Goal: Information Seeking & Learning: Learn about a topic

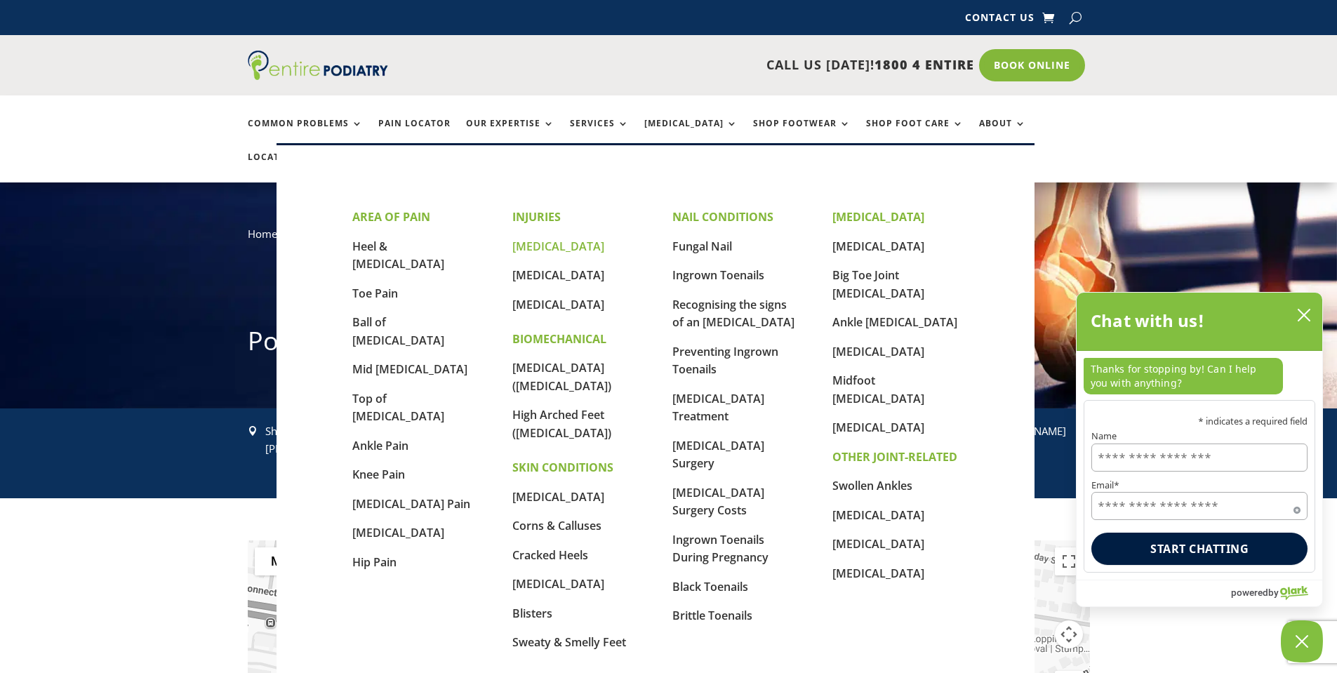
click at [541, 246] on link "[MEDICAL_DATA]" at bounding box center [558, 246] width 92 height 15
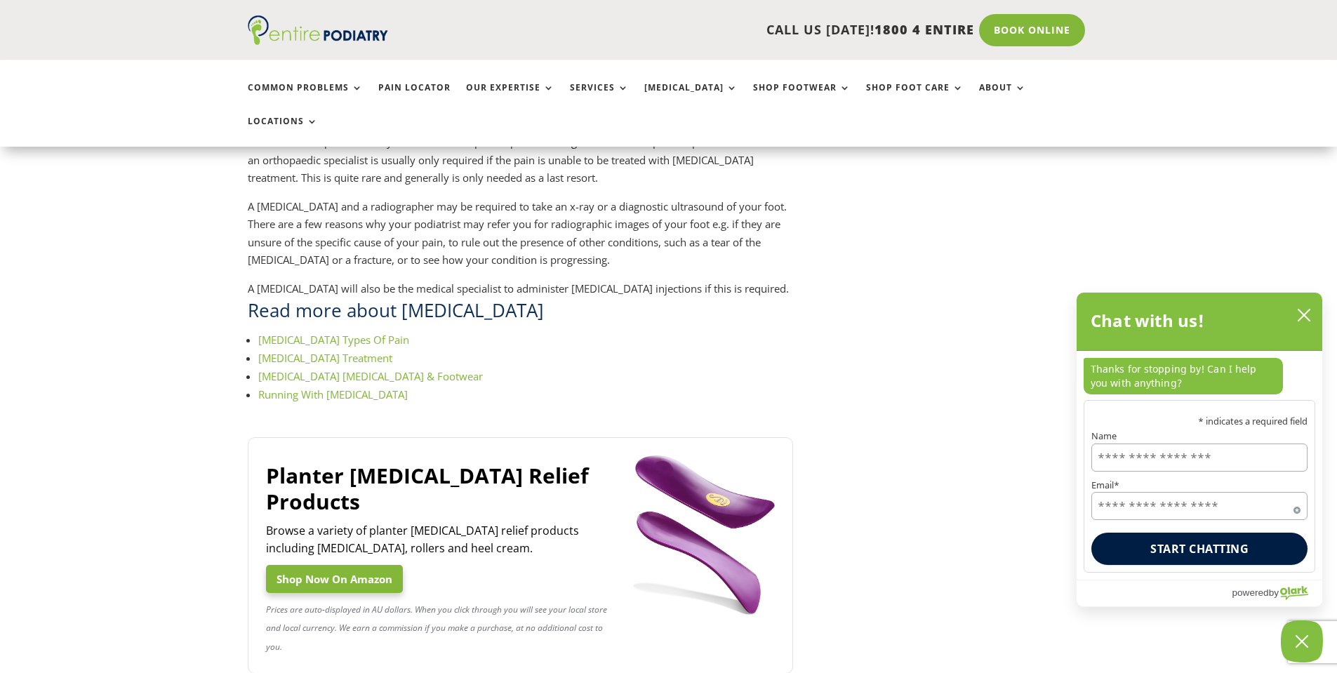
scroll to position [1740, 0]
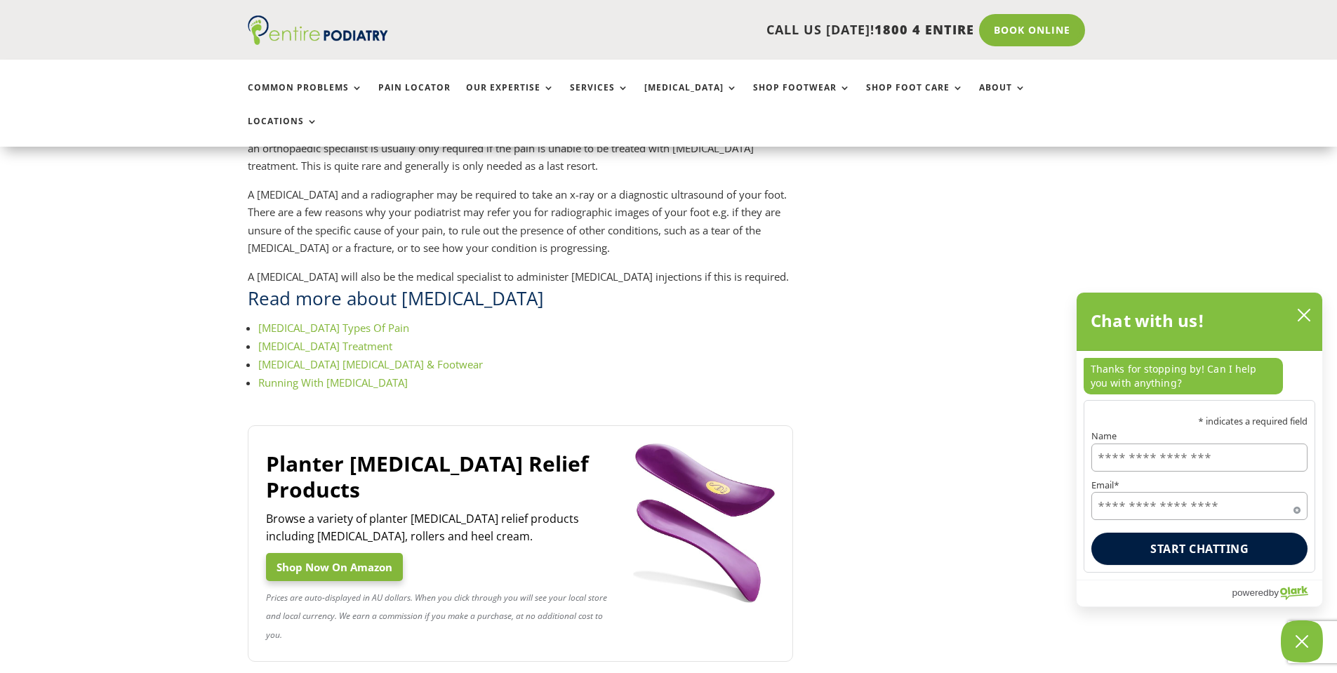
click at [293, 375] on link "Running With Plantar Fasciitis" at bounding box center [332, 382] width 149 height 14
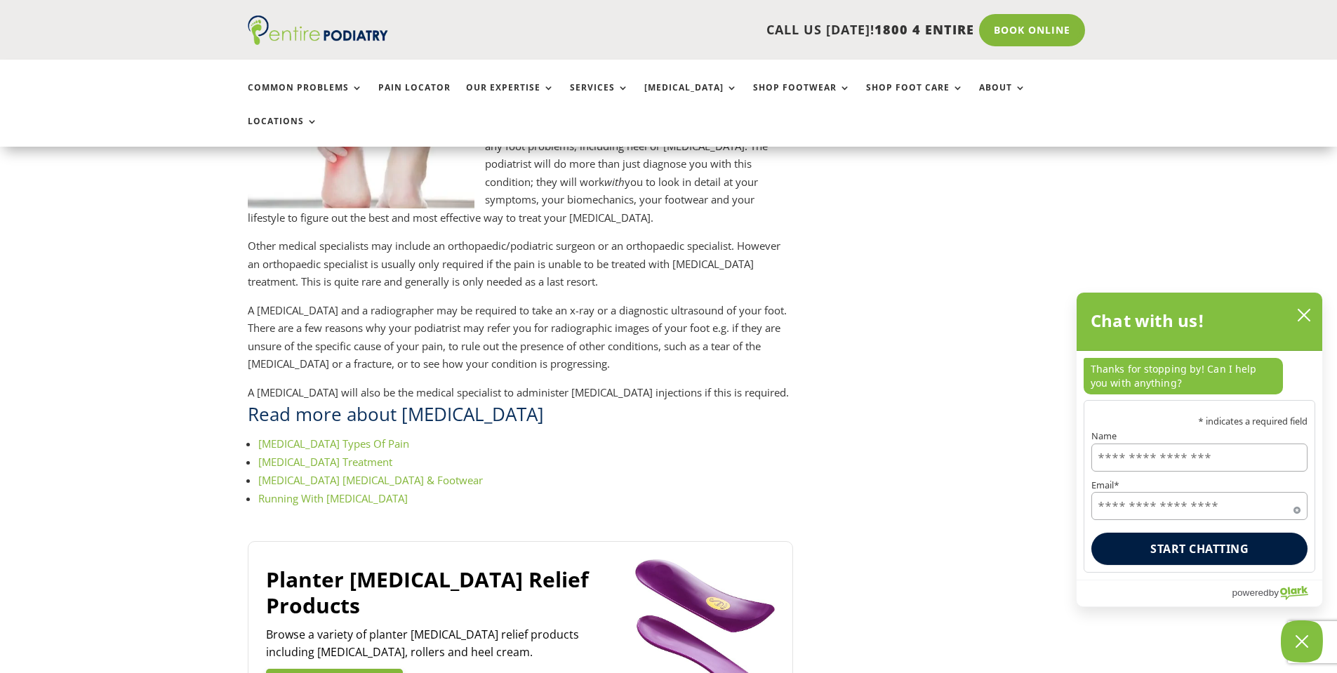
scroll to position [1628, 0]
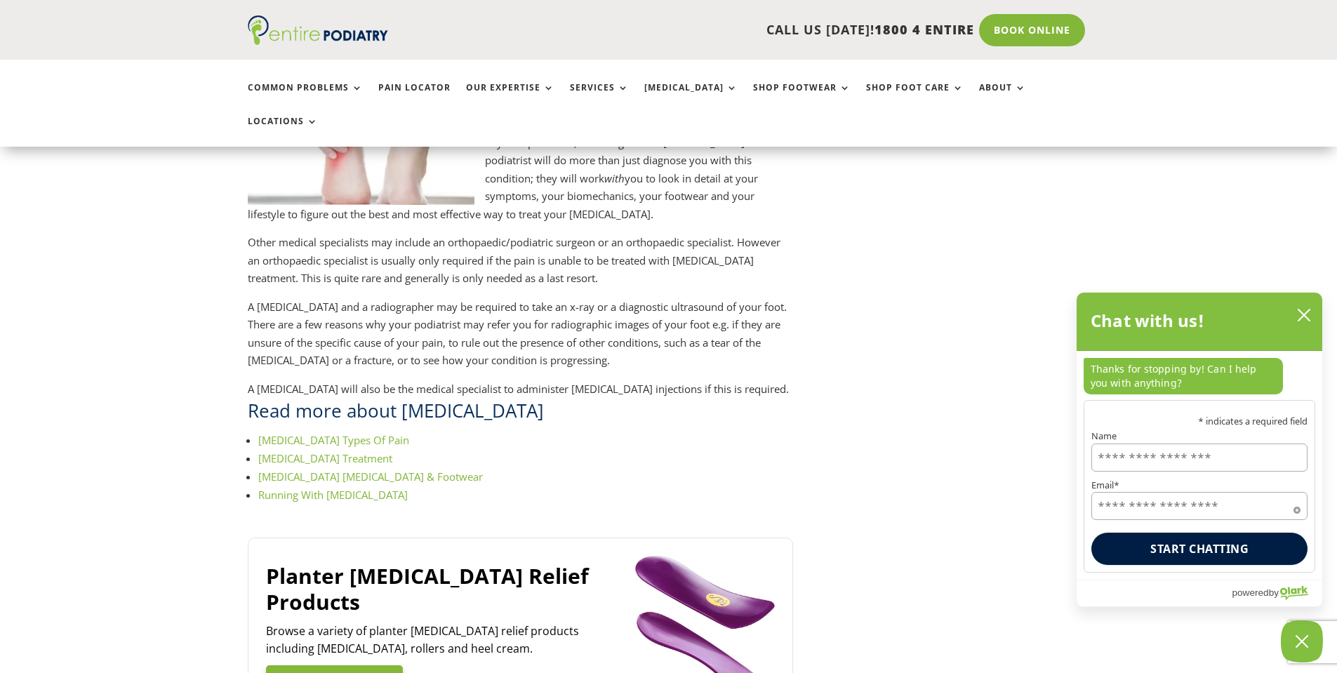
click at [312, 451] on link "Plantar Fasciitis Treatment" at bounding box center [325, 458] width 134 height 14
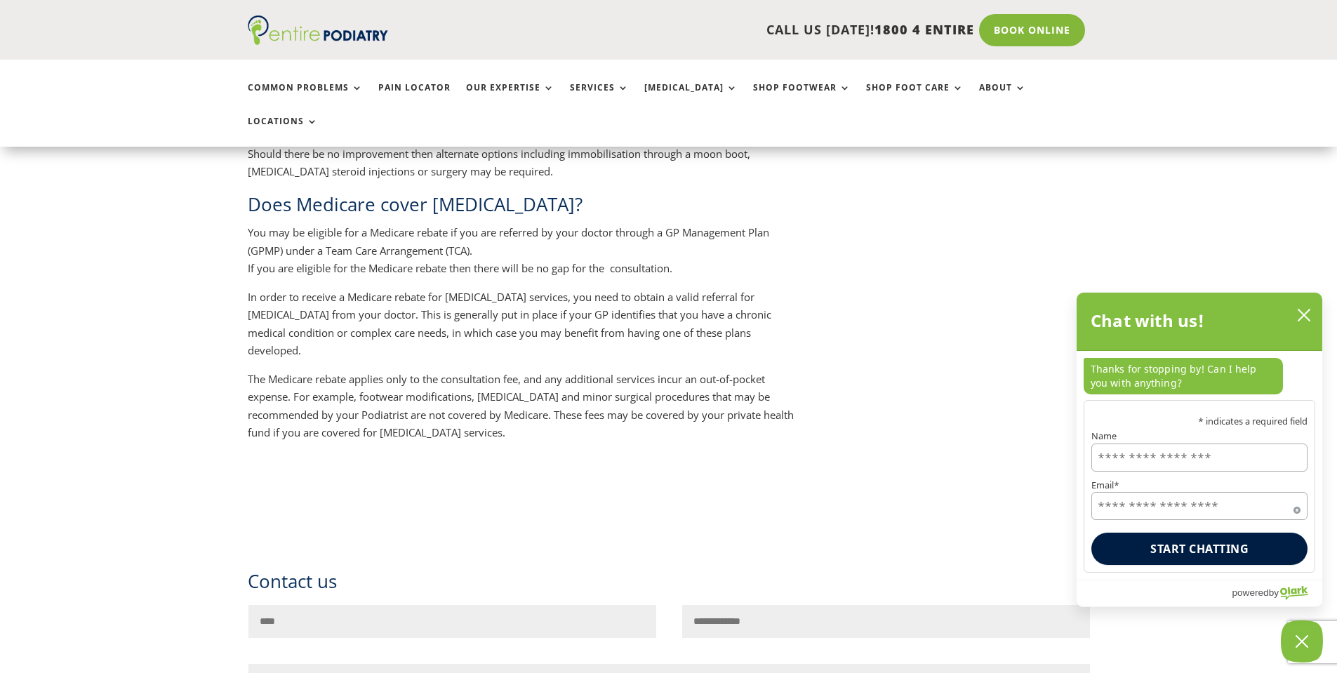
scroll to position [1853, 0]
